Goal: Information Seeking & Learning: Learn about a topic

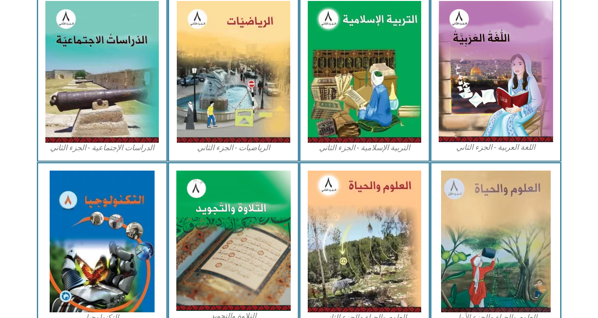
scroll to position [505, 0]
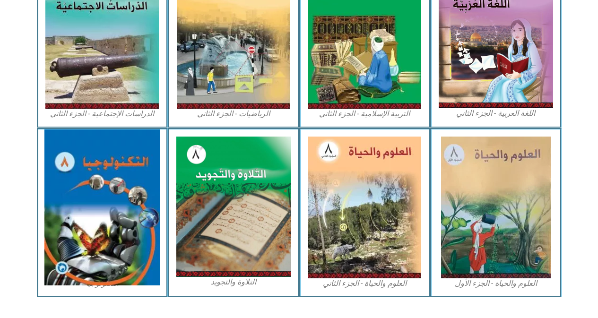
click at [88, 191] on img at bounding box center [101, 208] width 115 height 156
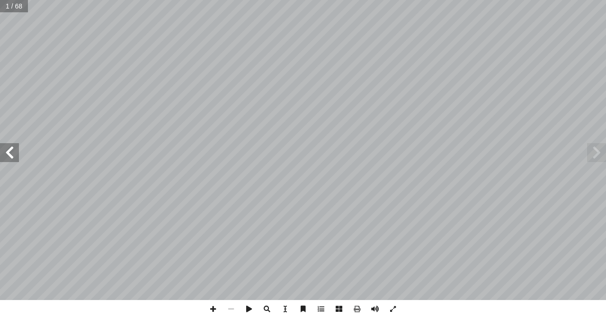
click at [15, 149] on span at bounding box center [9, 152] width 19 height 19
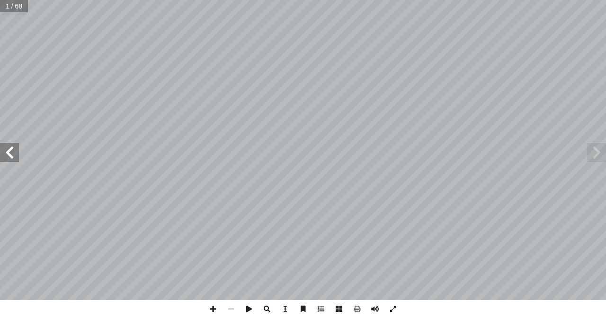
click at [15, 149] on span at bounding box center [9, 152] width 19 height 19
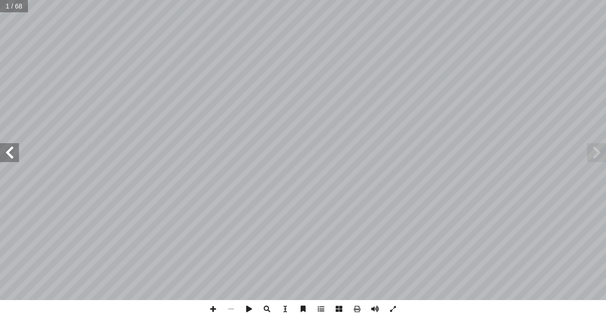
click at [15, 149] on span at bounding box center [9, 152] width 19 height 19
click at [605, 149] on span at bounding box center [596, 152] width 19 height 19
click at [9, 160] on span at bounding box center [9, 152] width 19 height 19
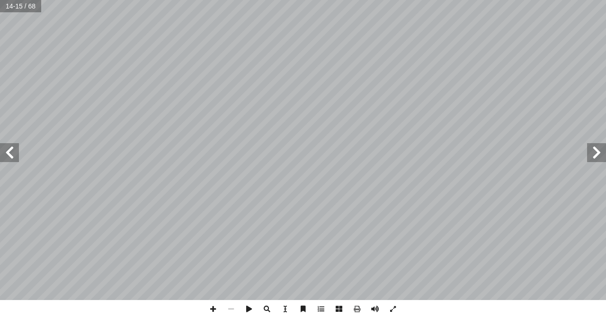
click at [9, 160] on span at bounding box center [9, 152] width 19 height 19
click at [13, 154] on span at bounding box center [9, 152] width 19 height 19
